Goal: Task Accomplishment & Management: Complete application form

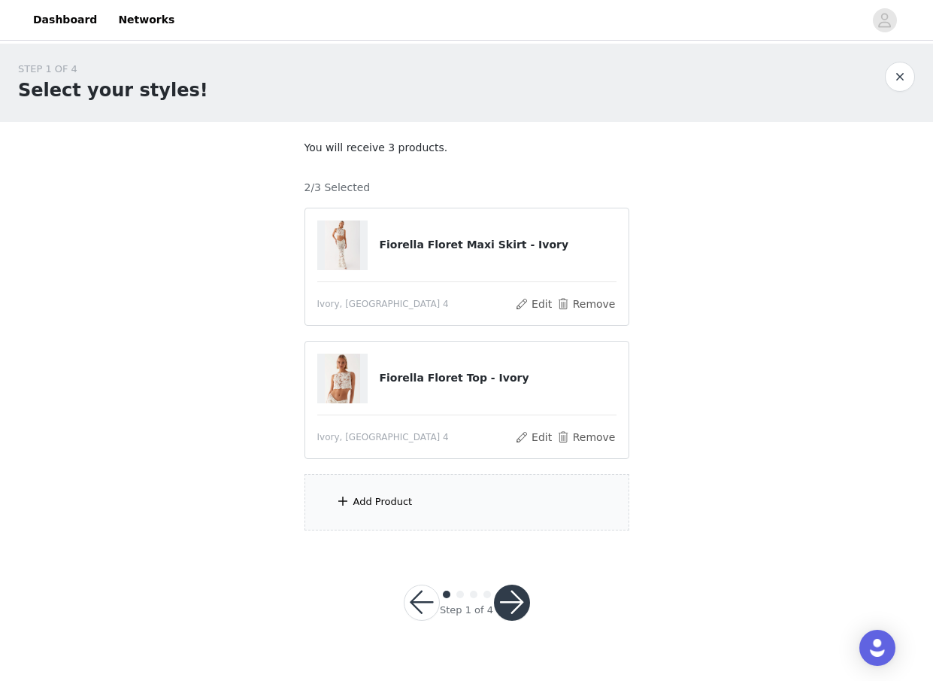
click at [407, 514] on div "Add Product" at bounding box center [467, 502] width 325 height 56
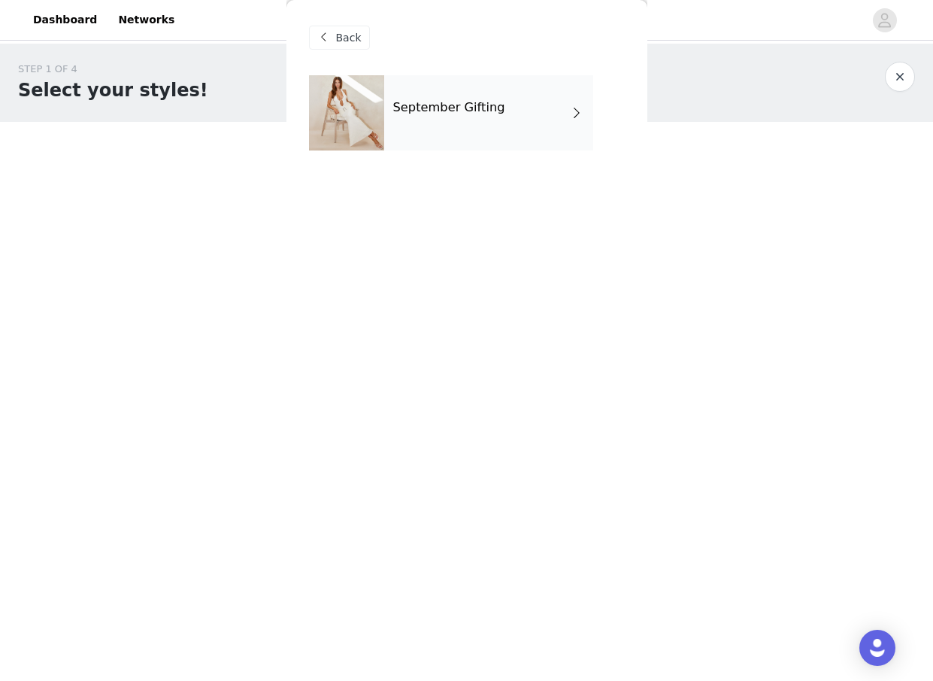
click at [487, 142] on div "September Gifting" at bounding box center [488, 112] width 209 height 75
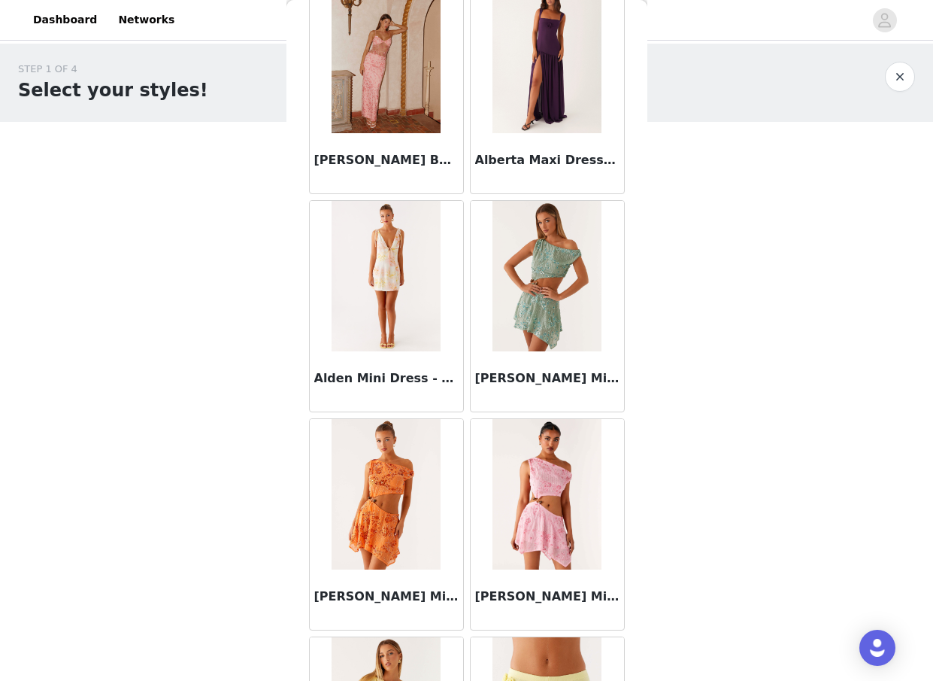
scroll to position [1621, 0]
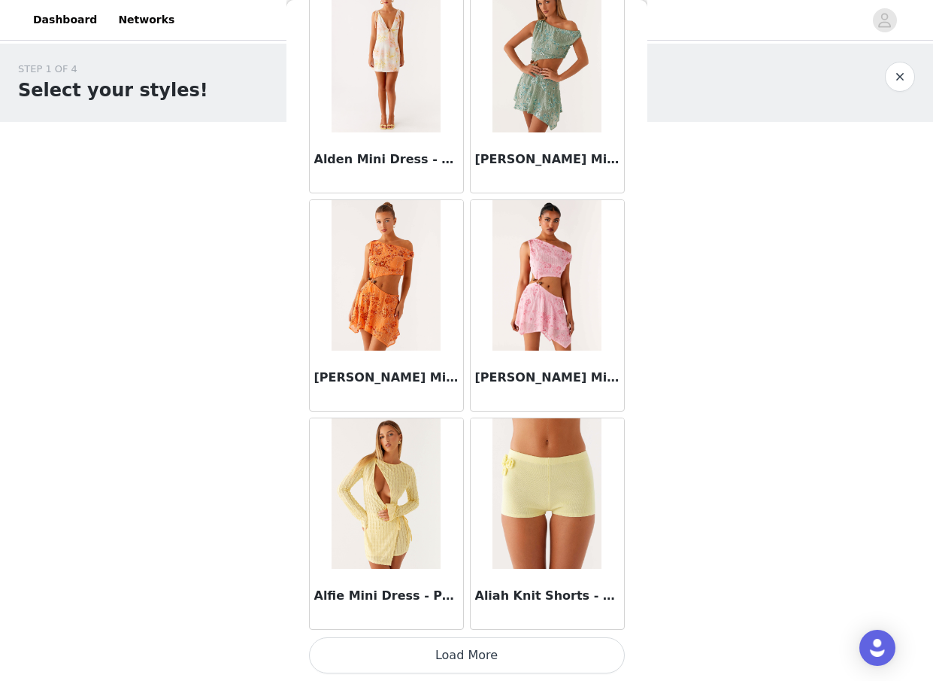
click at [475, 654] on button "Load More" at bounding box center [467, 655] width 316 height 36
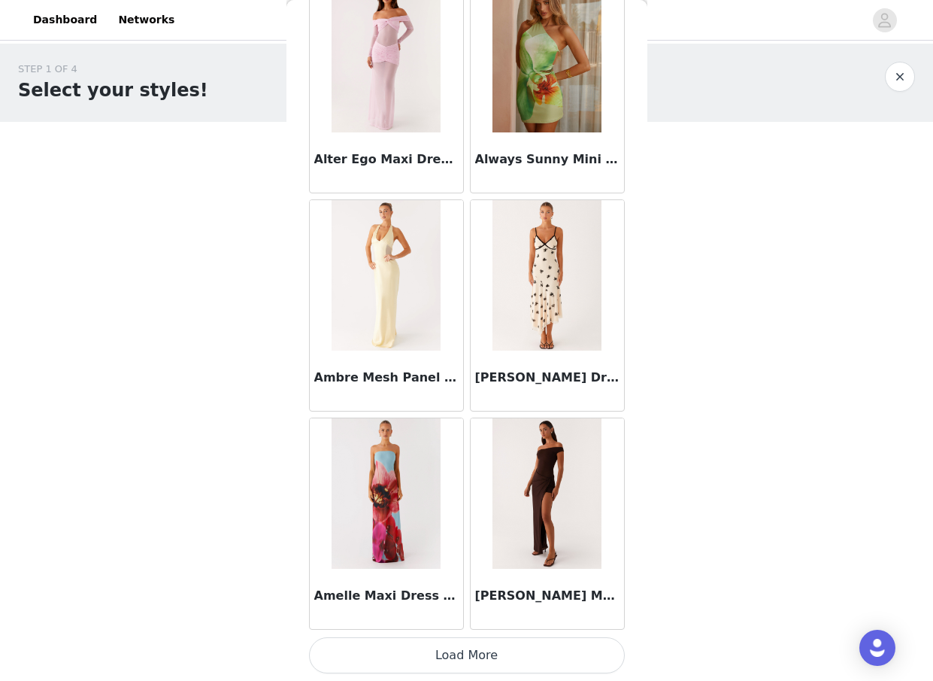
click at [485, 649] on button "Load More" at bounding box center [467, 655] width 316 height 36
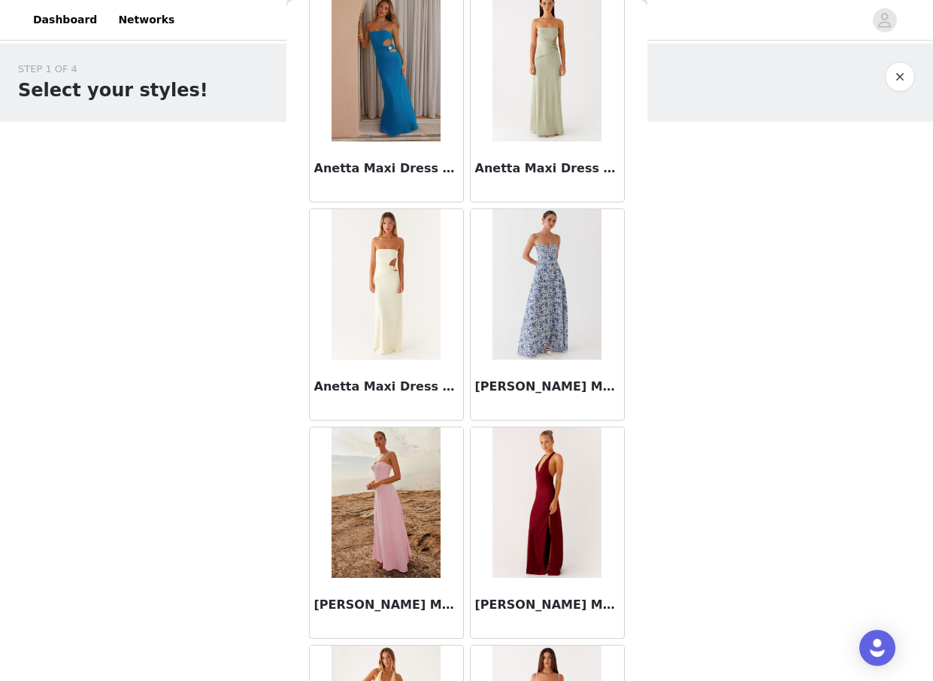
scroll to position [5984, 0]
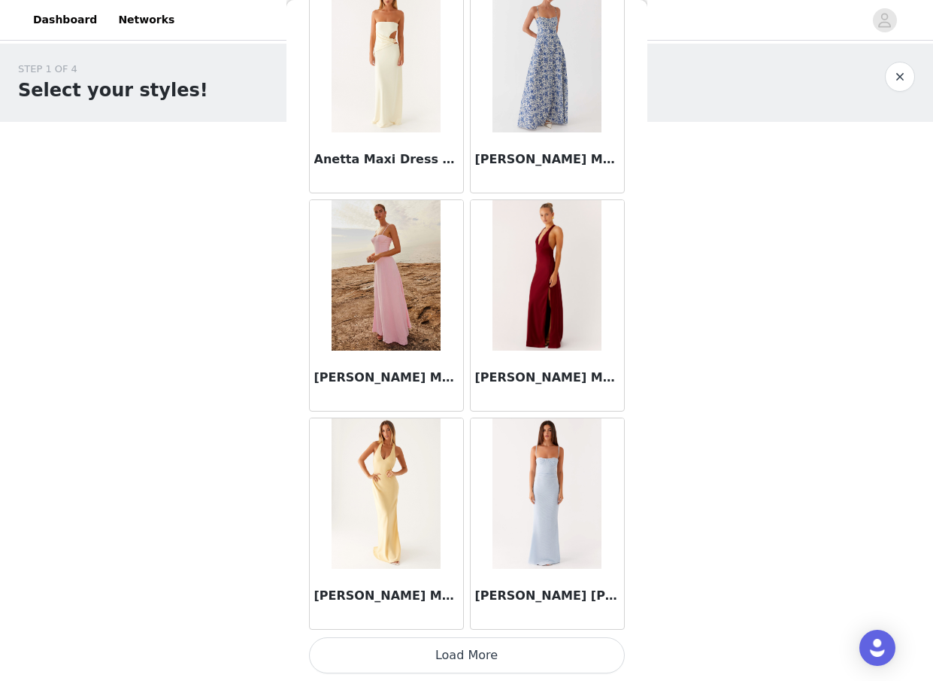
click at [482, 663] on button "Load More" at bounding box center [467, 655] width 316 height 36
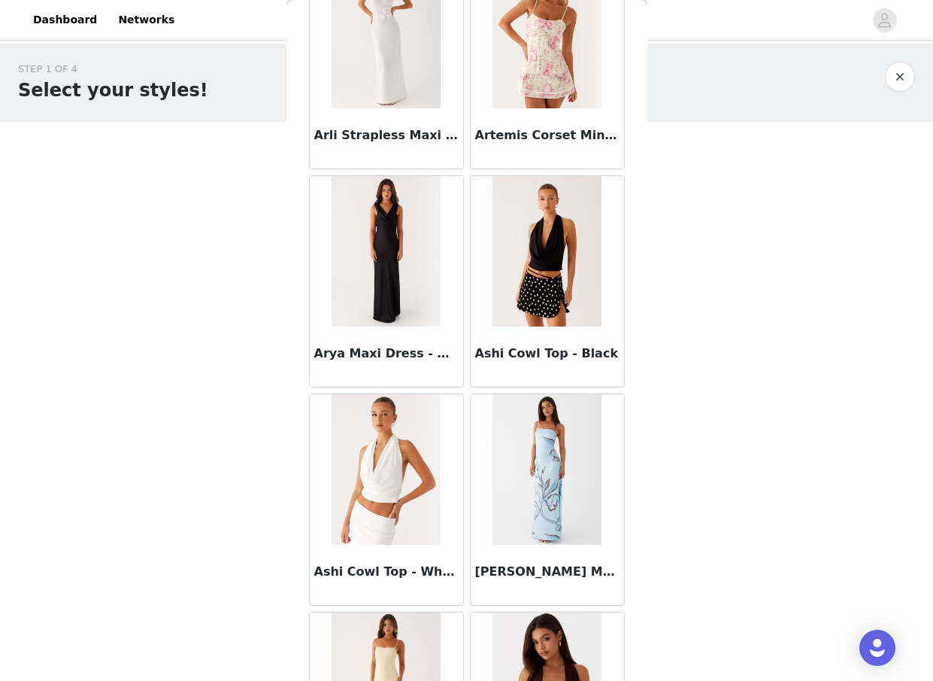
scroll to position [7109, 0]
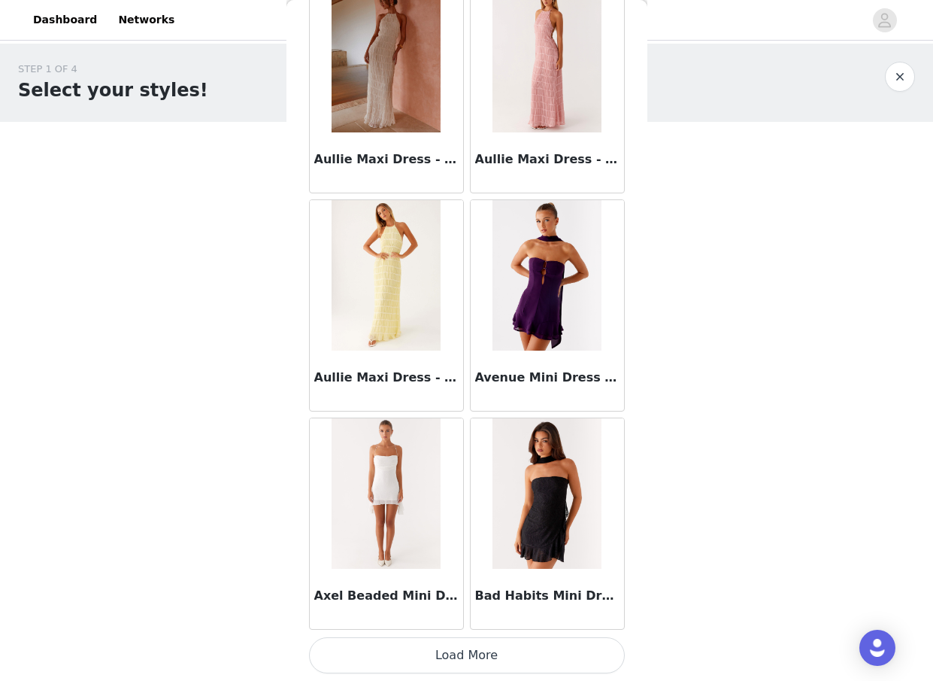
click at [478, 651] on button "Load More" at bounding box center [467, 655] width 316 height 36
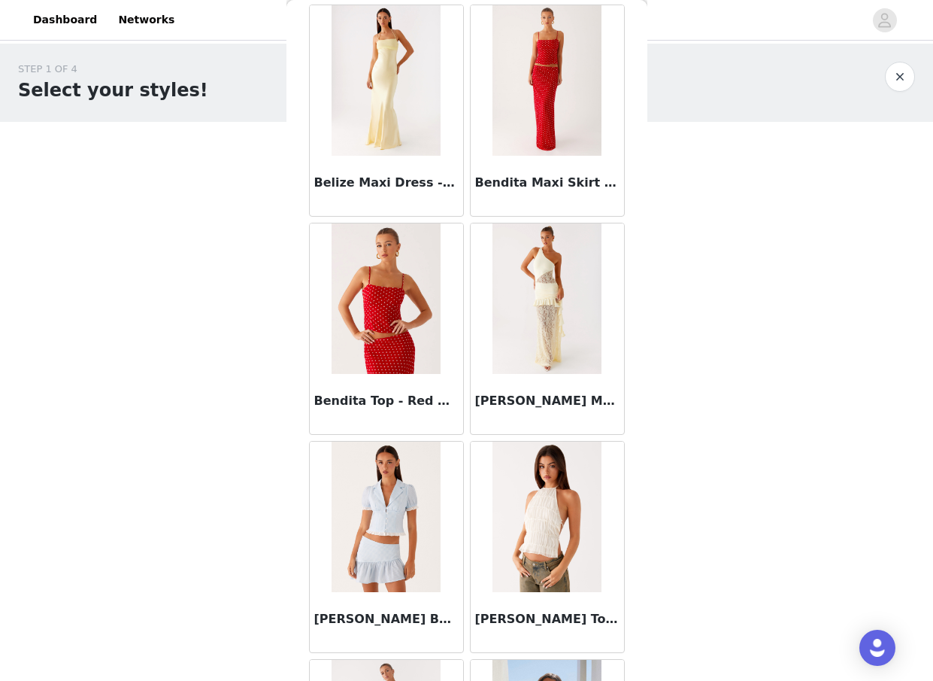
scroll to position [10346, 0]
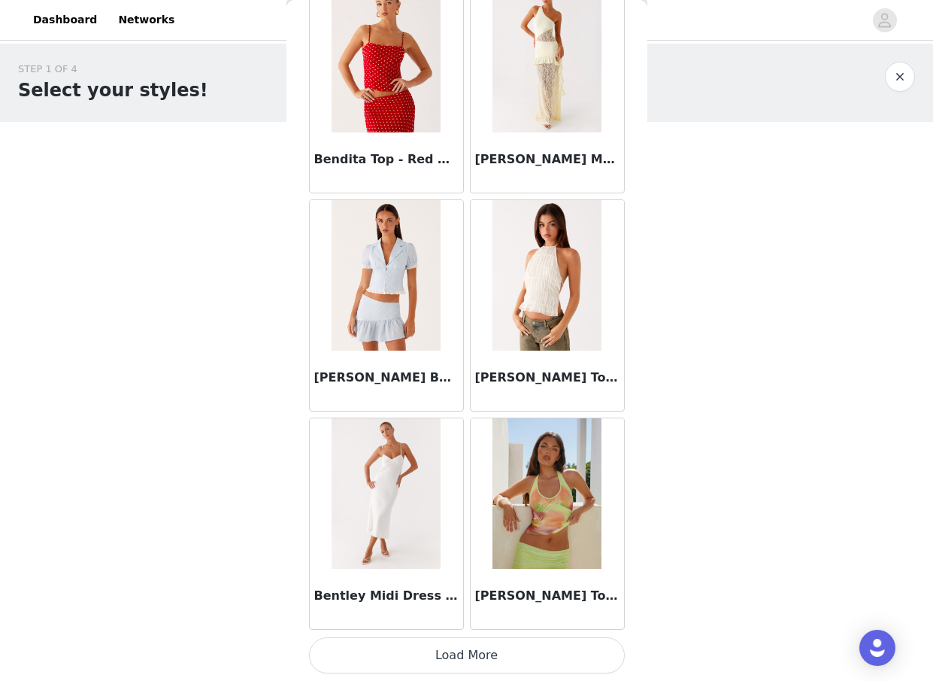
click at [479, 648] on button "Load More" at bounding box center [467, 655] width 316 height 36
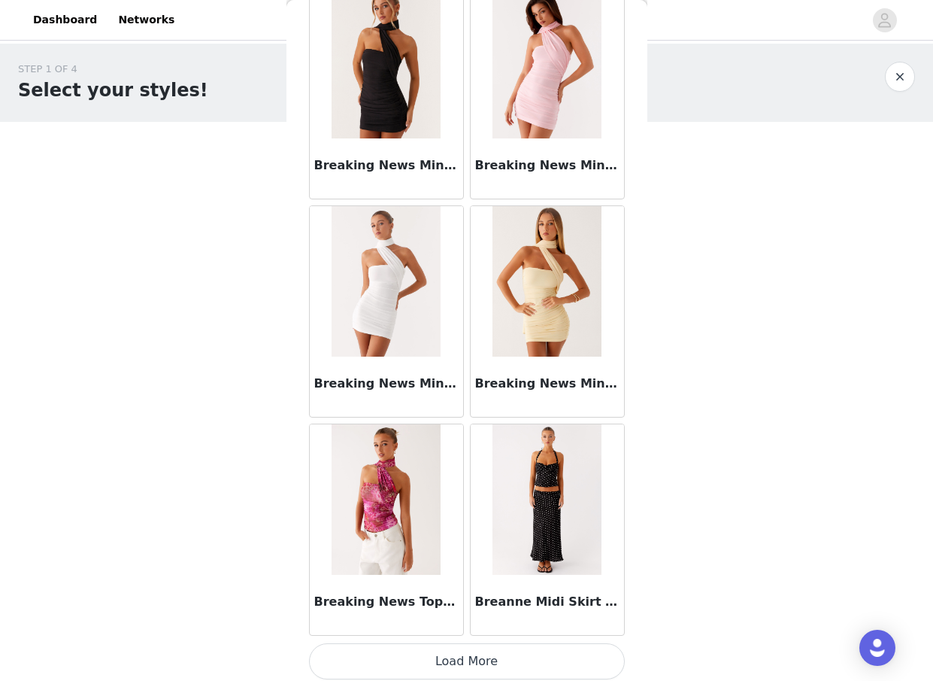
scroll to position [12527, 0]
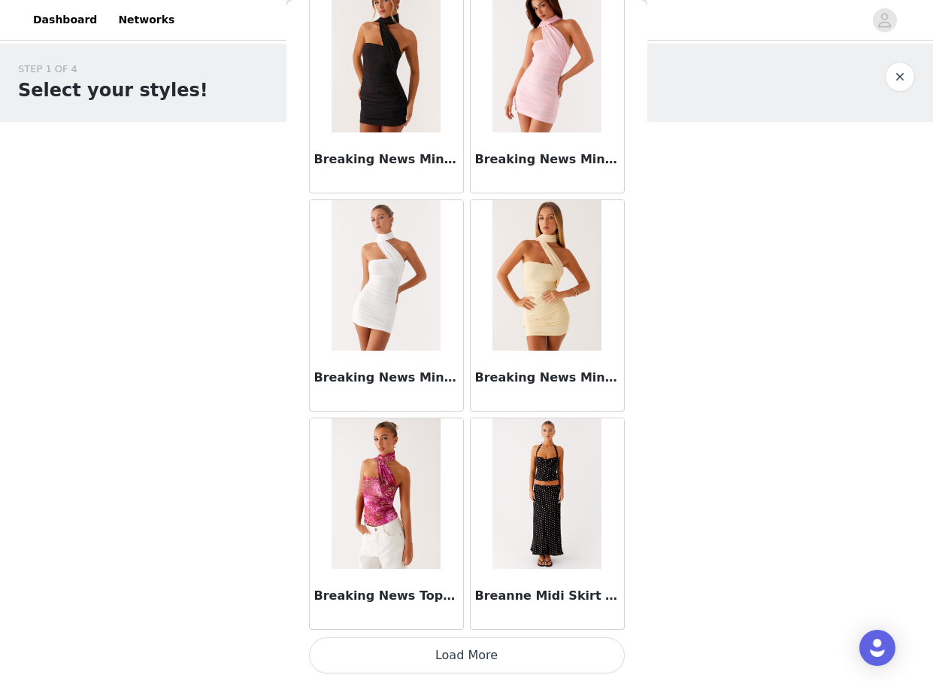
click at [462, 654] on button "Load More" at bounding box center [467, 655] width 316 height 36
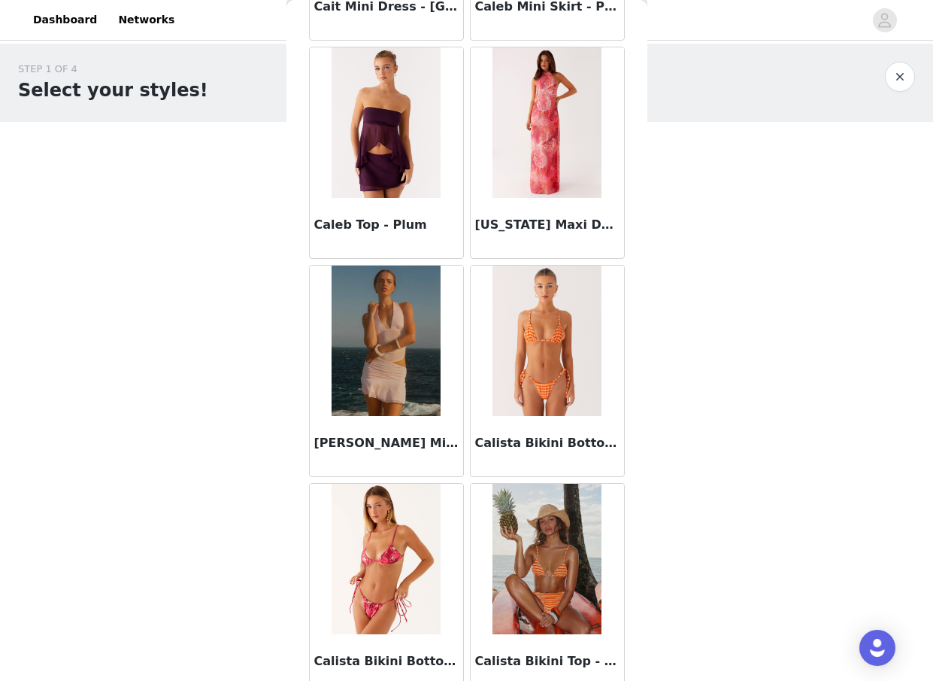
scroll to position [14709, 0]
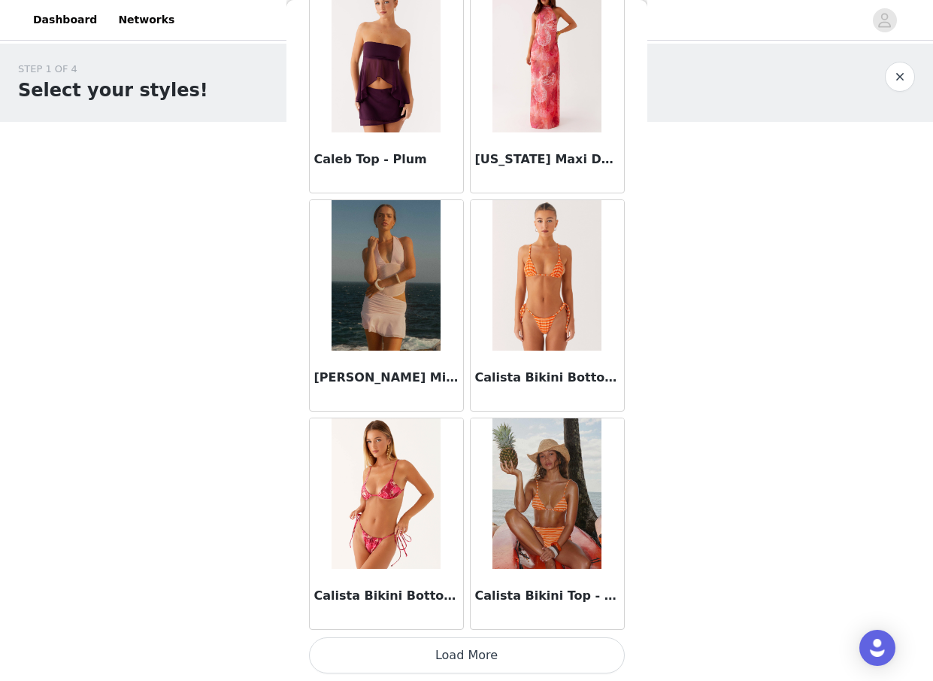
click at [473, 642] on button "Load More" at bounding box center [467, 655] width 316 height 36
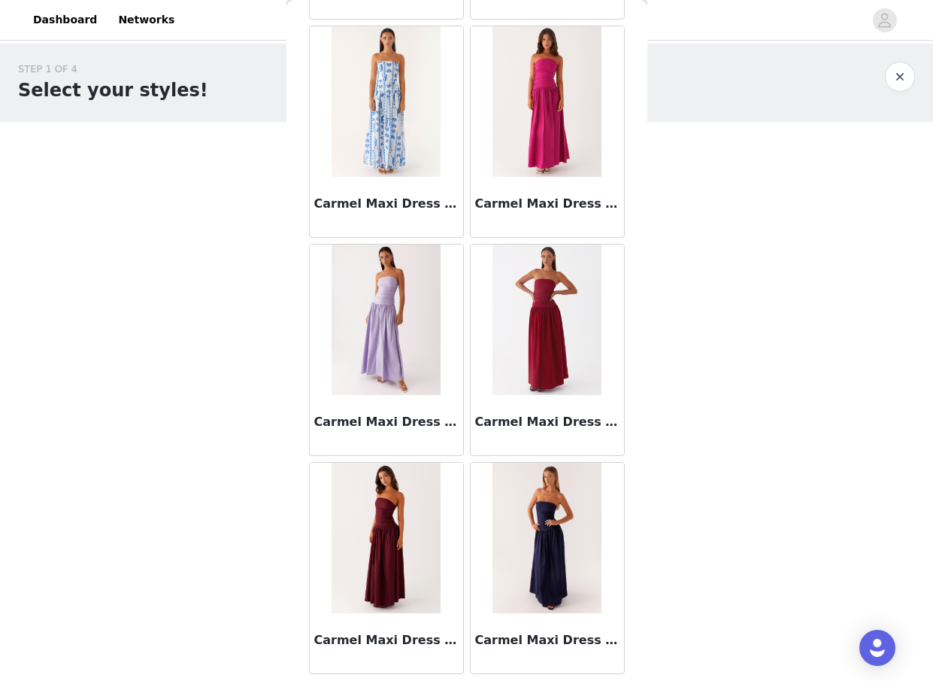
scroll to position [16890, 0]
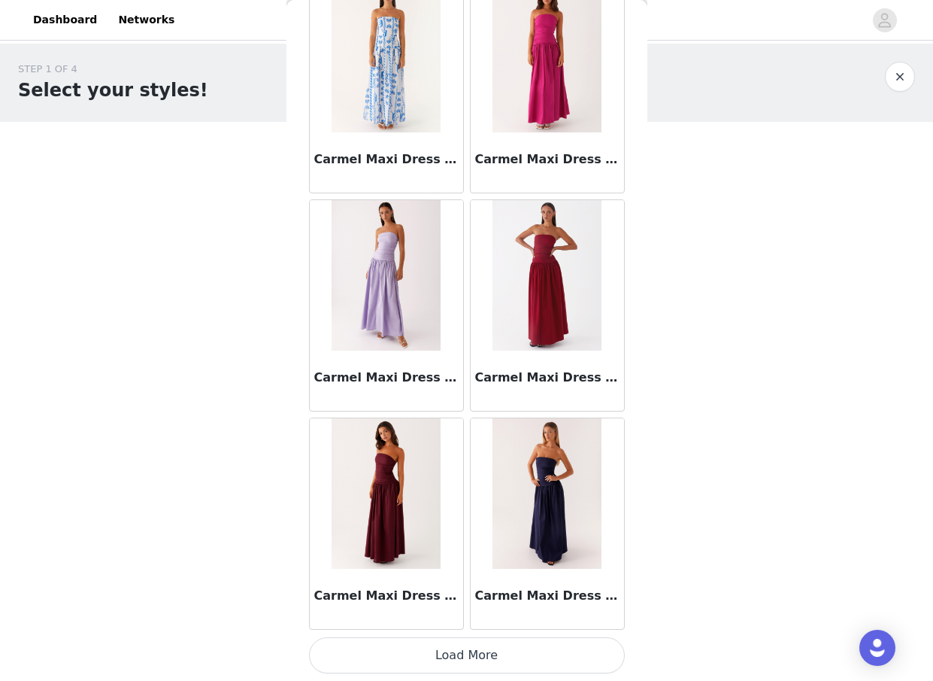
click at [474, 659] on button "Load More" at bounding box center [467, 655] width 316 height 36
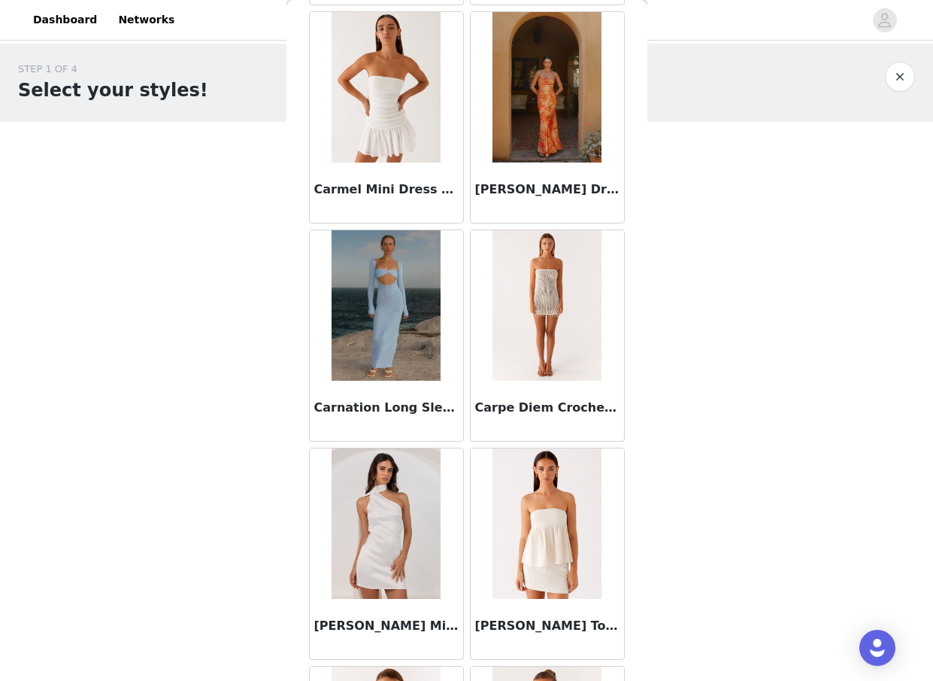
scroll to position [18931, 0]
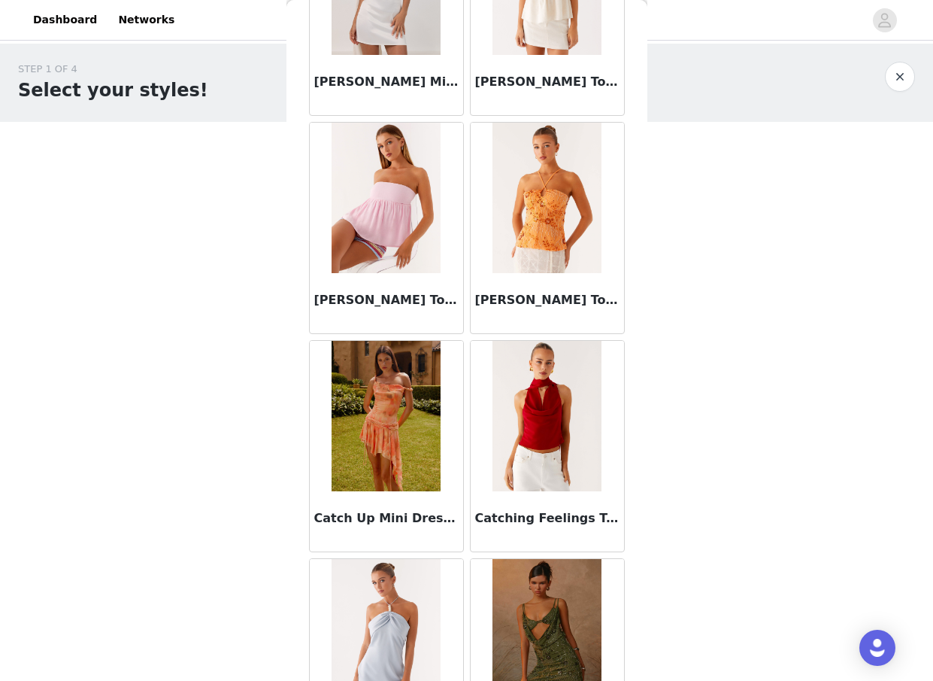
click at [528, 519] on h3 "Catching Feelings Top - Red" at bounding box center [547, 518] width 144 height 18
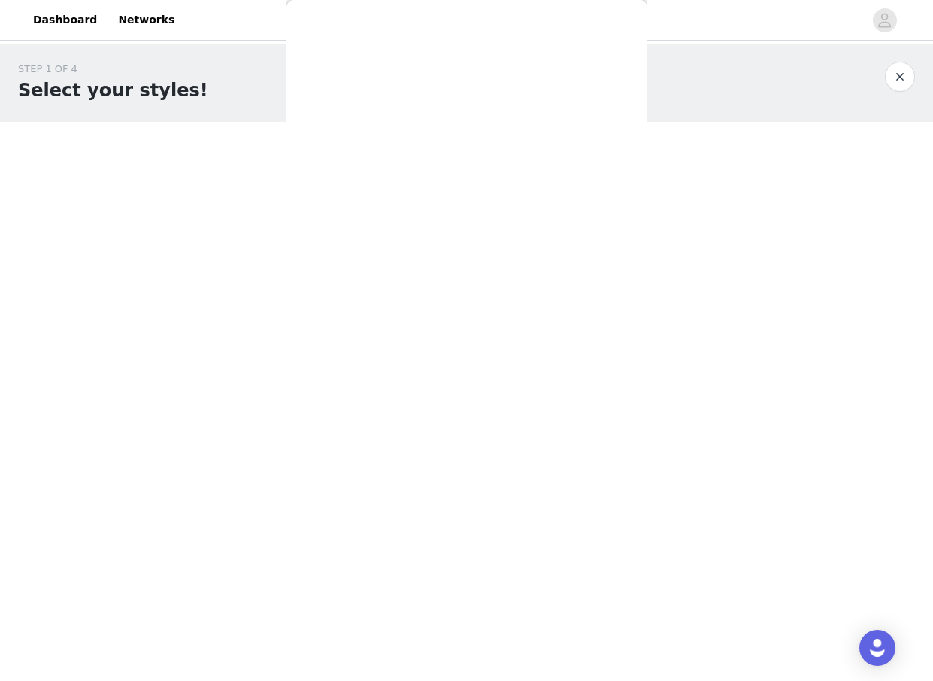
scroll to position [0, 0]
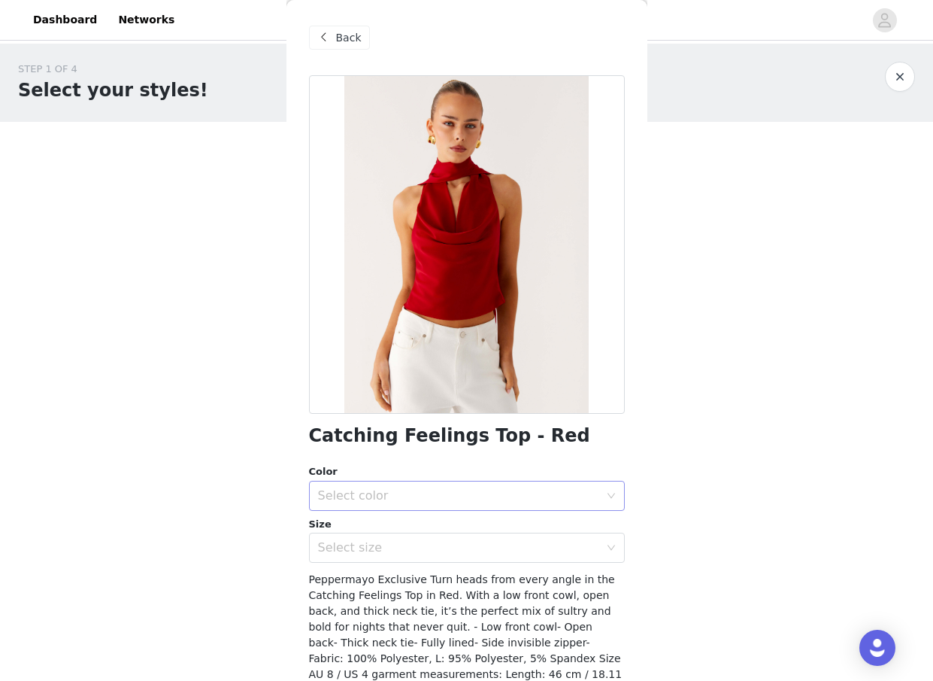
click at [444, 493] on div "Select color" at bounding box center [458, 495] width 281 height 15
click at [407, 527] on li "Red" at bounding box center [467, 529] width 316 height 24
click at [407, 558] on div "Select size" at bounding box center [462, 547] width 288 height 29
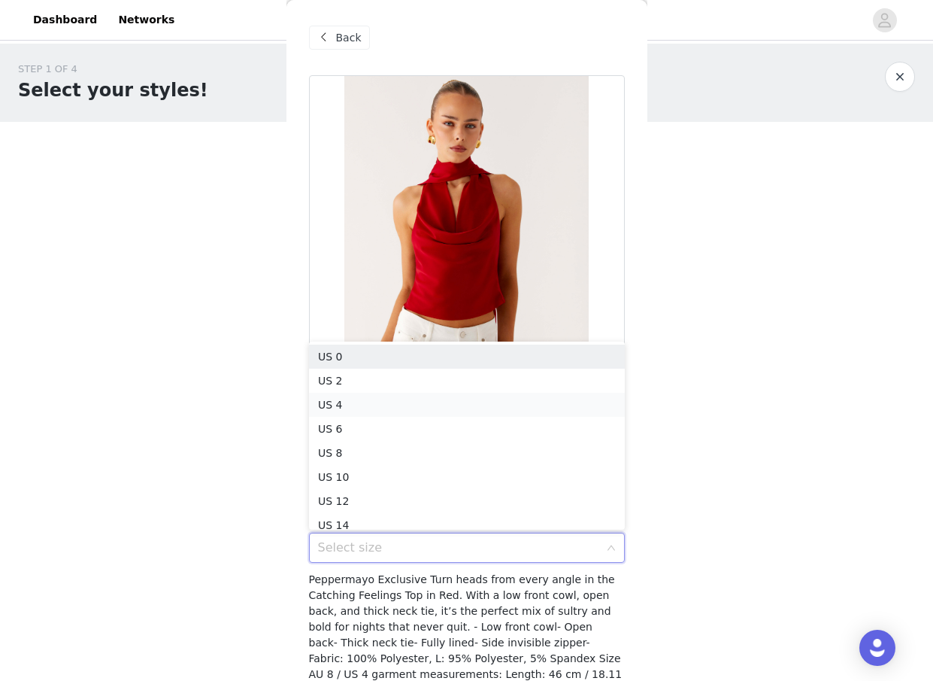
scroll to position [8, 0]
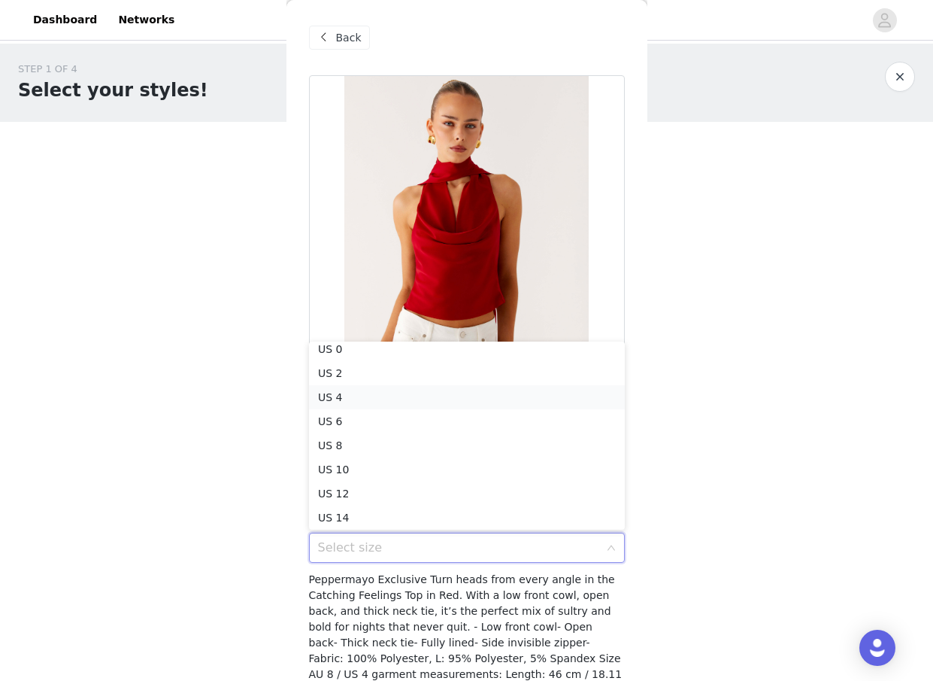
click at [353, 396] on li "US 4" at bounding box center [467, 397] width 316 height 24
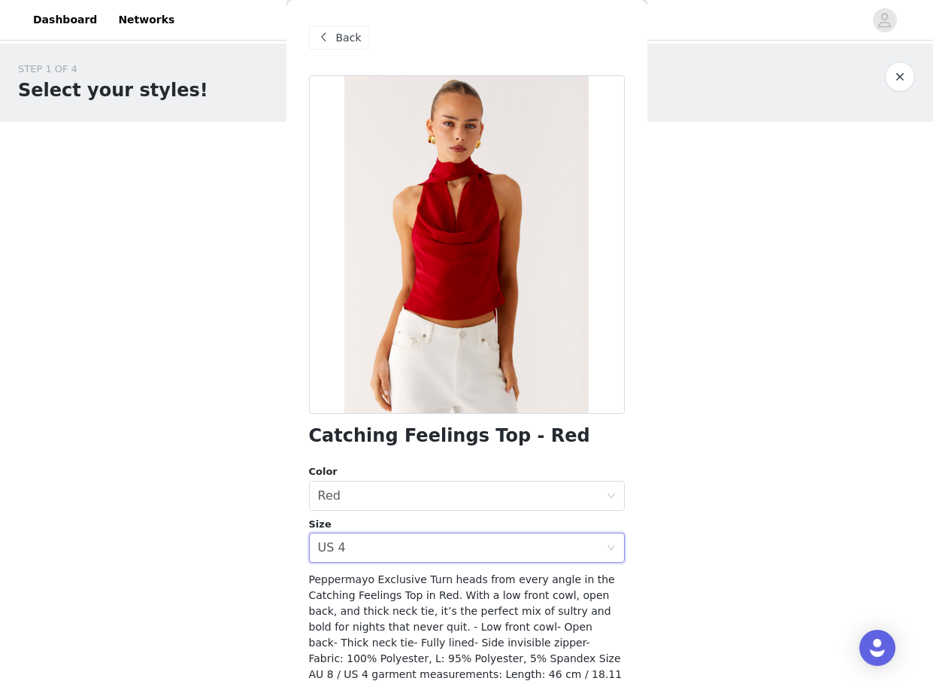
scroll to position [96, 0]
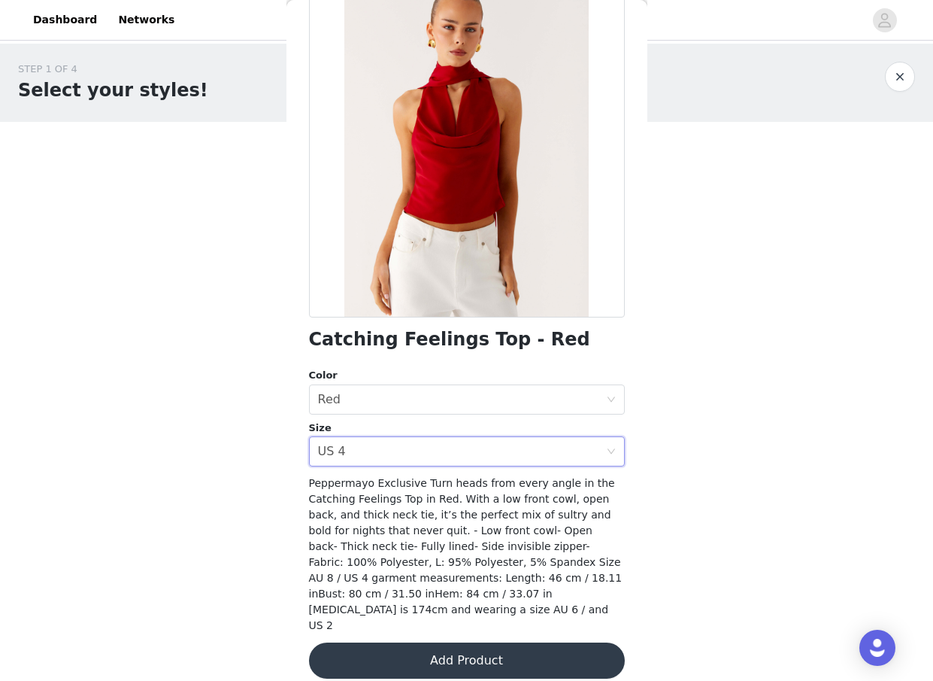
click at [463, 642] on button "Add Product" at bounding box center [467, 660] width 316 height 36
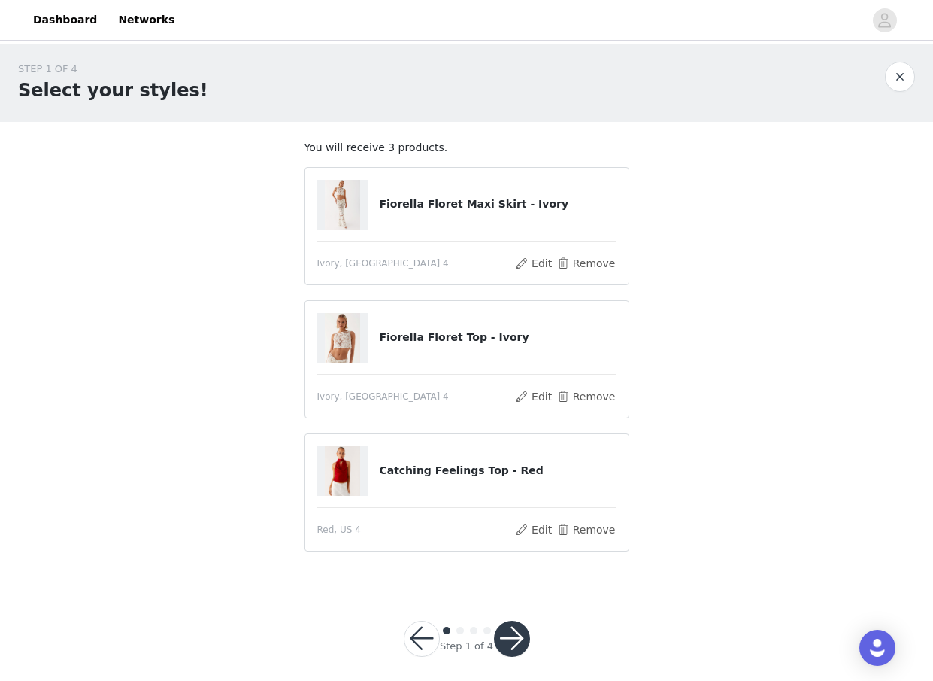
click at [511, 640] on button "button" at bounding box center [512, 639] width 36 height 36
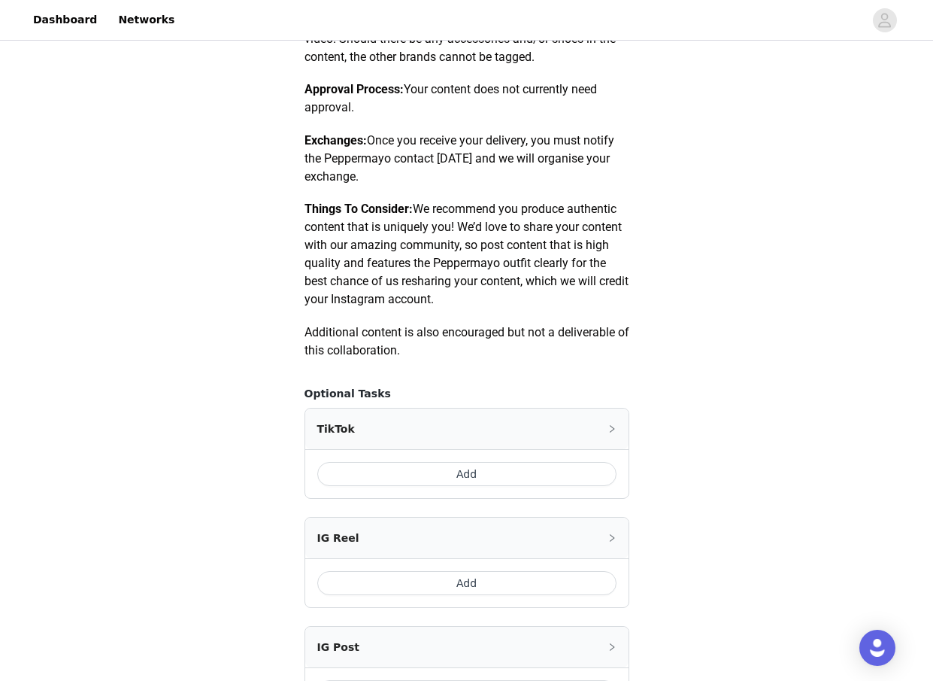
scroll to position [785, 0]
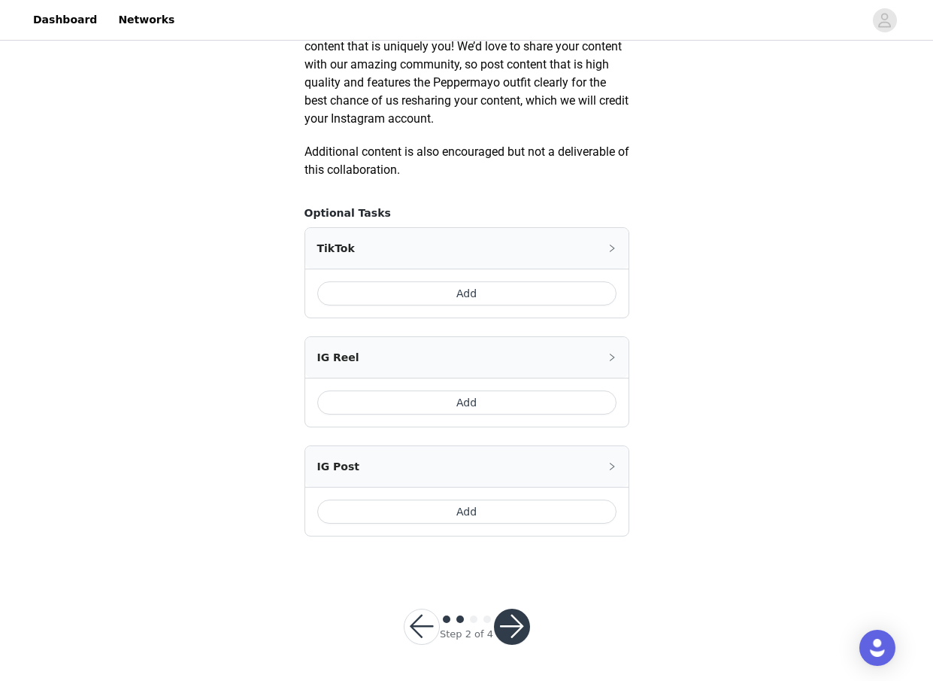
click at [476, 296] on button "Add" at bounding box center [466, 293] width 299 height 24
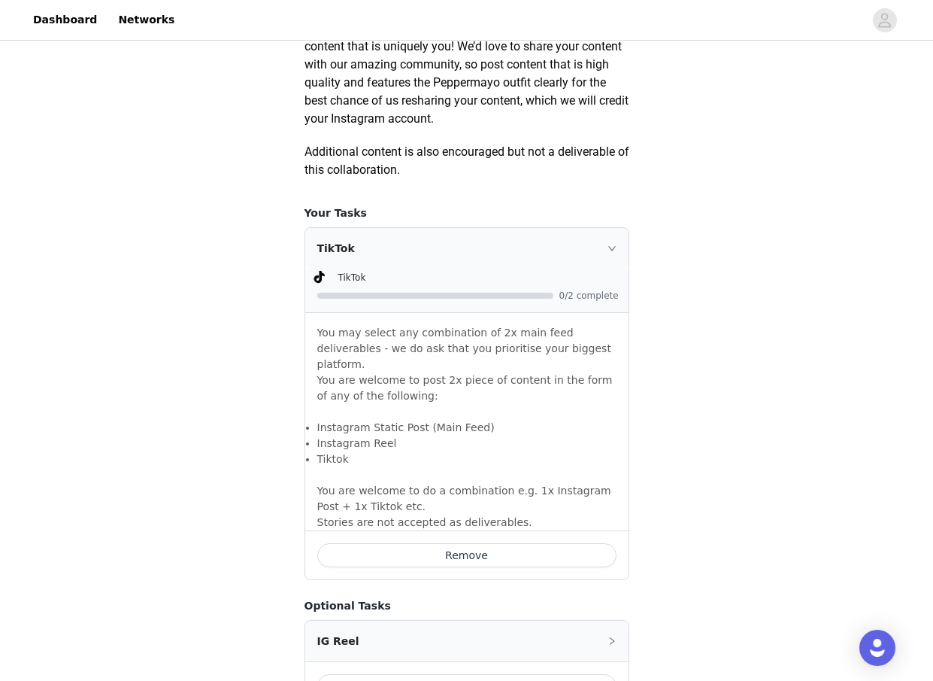
scroll to position [1052, 0]
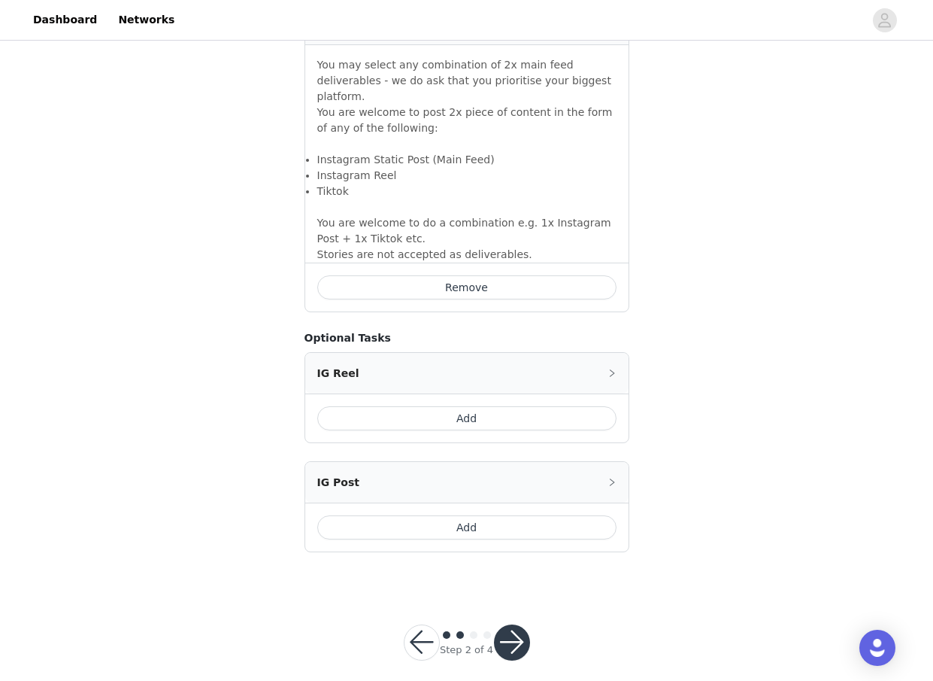
click at [512, 638] on button "button" at bounding box center [512, 642] width 36 height 36
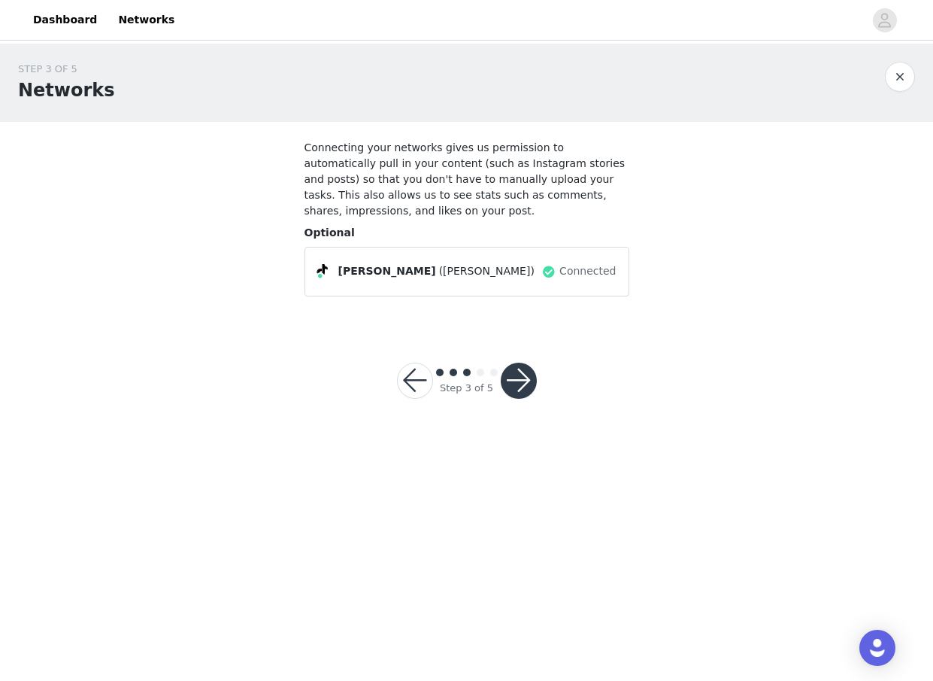
click at [524, 387] on button "button" at bounding box center [519, 381] width 36 height 36
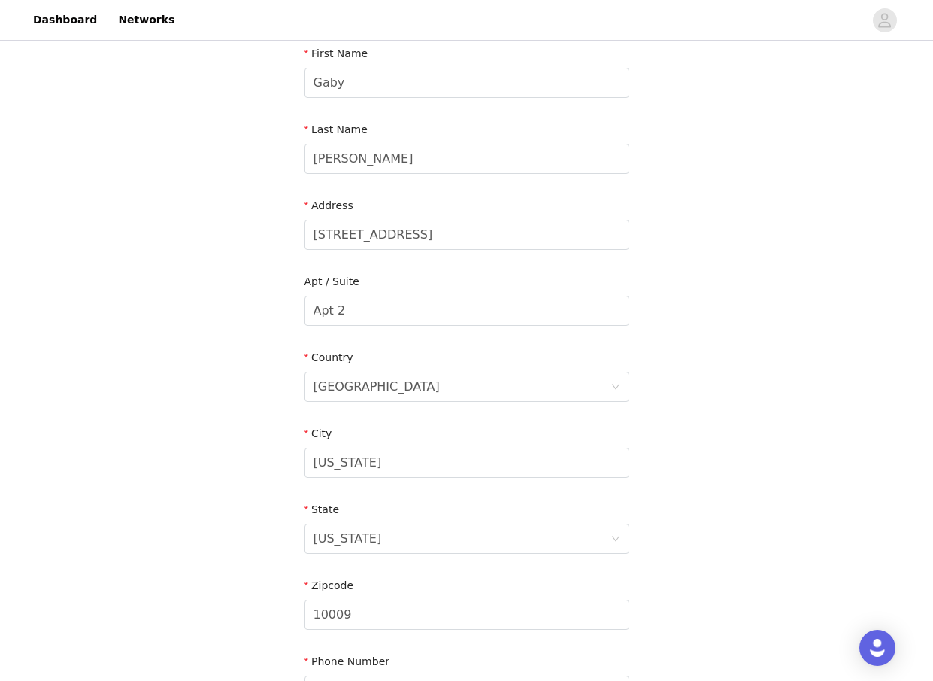
scroll to position [344, 0]
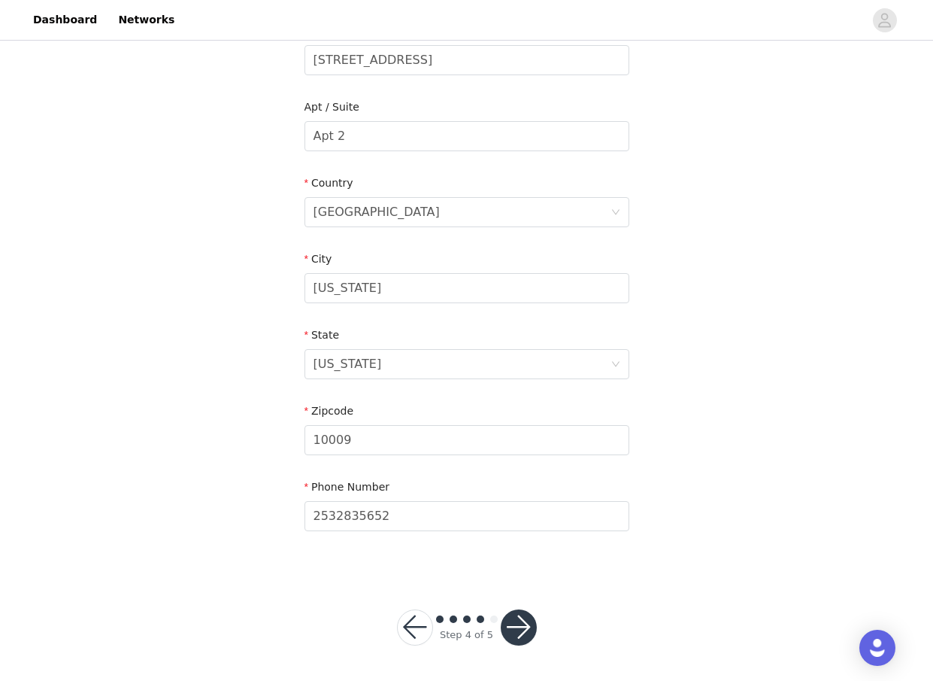
click at [514, 630] on button "button" at bounding box center [519, 627] width 36 height 36
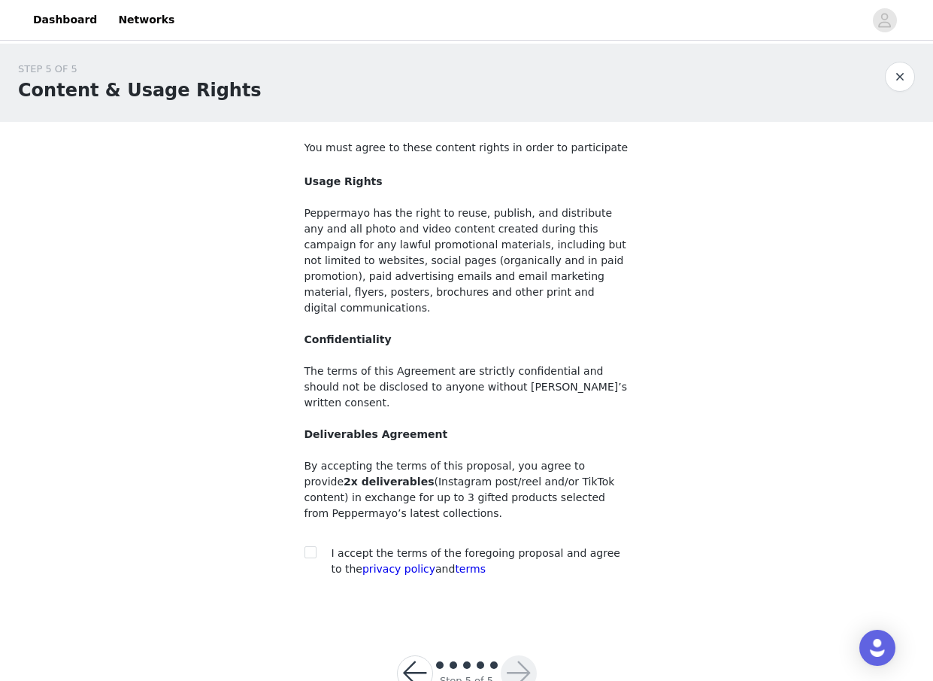
click at [303, 519] on section "You must agree to these content rights in order to participate Usage Rights Pep…" at bounding box center [467, 370] width 361 height 497
click at [311, 546] on input "checkbox" at bounding box center [310, 551] width 11 height 11
checkbox input "true"
click at [518, 655] on button "button" at bounding box center [519, 673] width 36 height 36
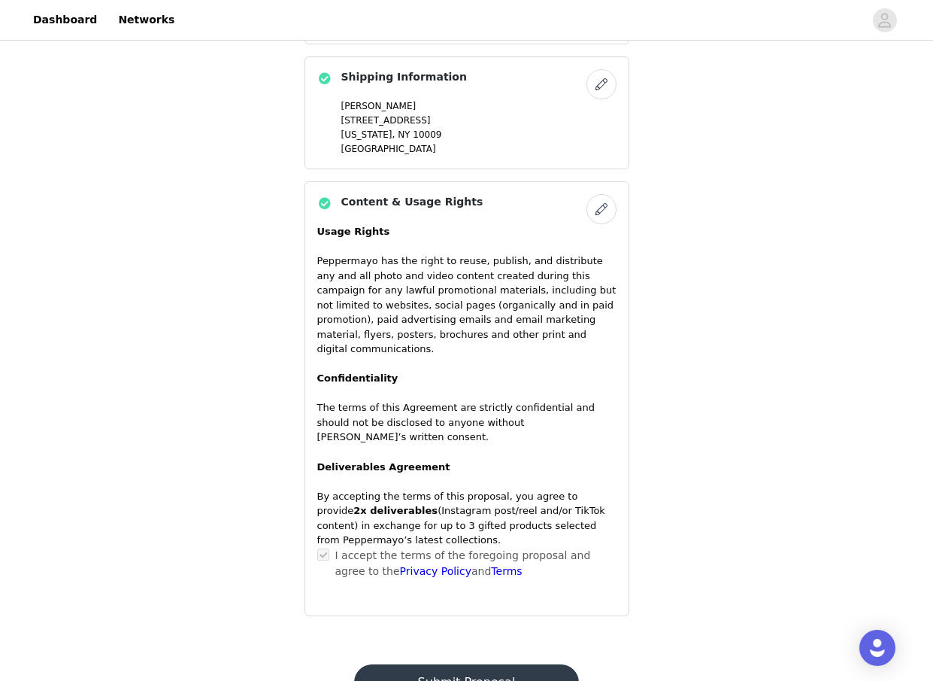
scroll to position [863, 0]
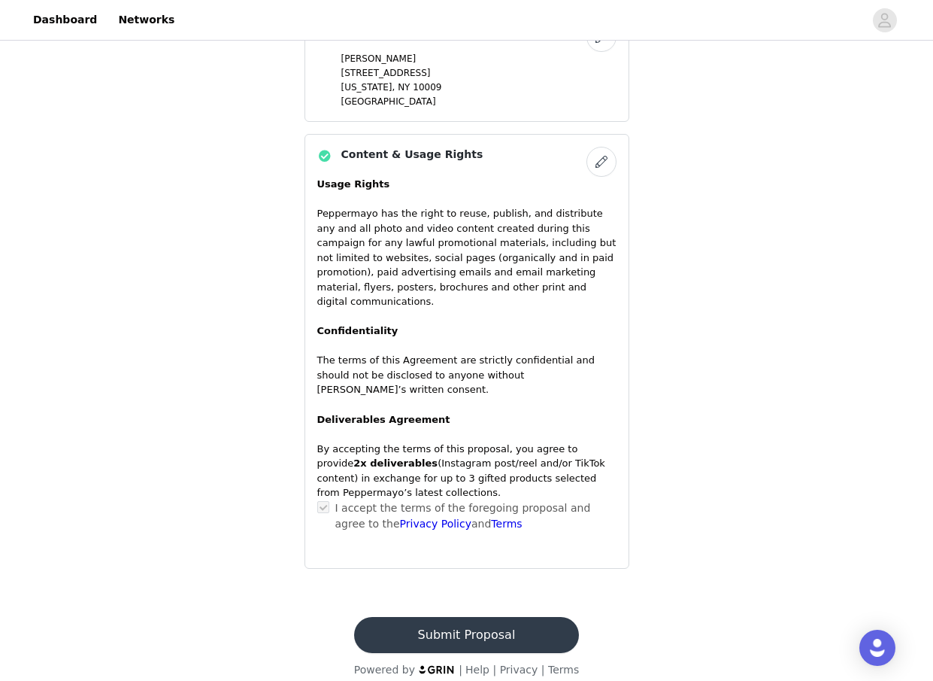
click at [514, 627] on button "Submit Proposal" at bounding box center [466, 635] width 225 height 36
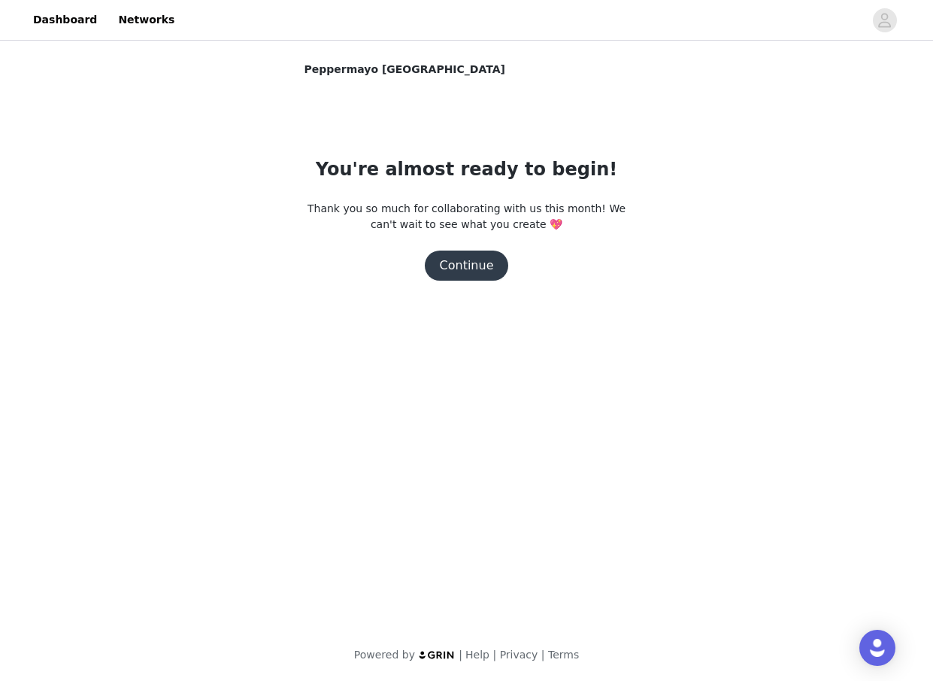
click at [478, 275] on button "Continue" at bounding box center [467, 265] width 84 height 30
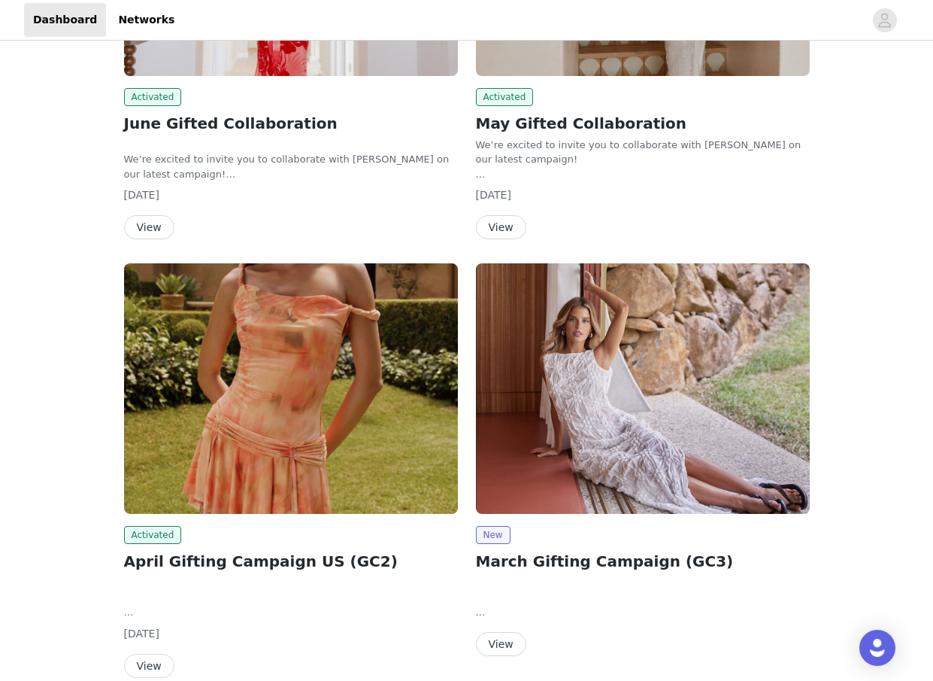
scroll to position [791, 0]
